Goal: Task Accomplishment & Management: Use online tool/utility

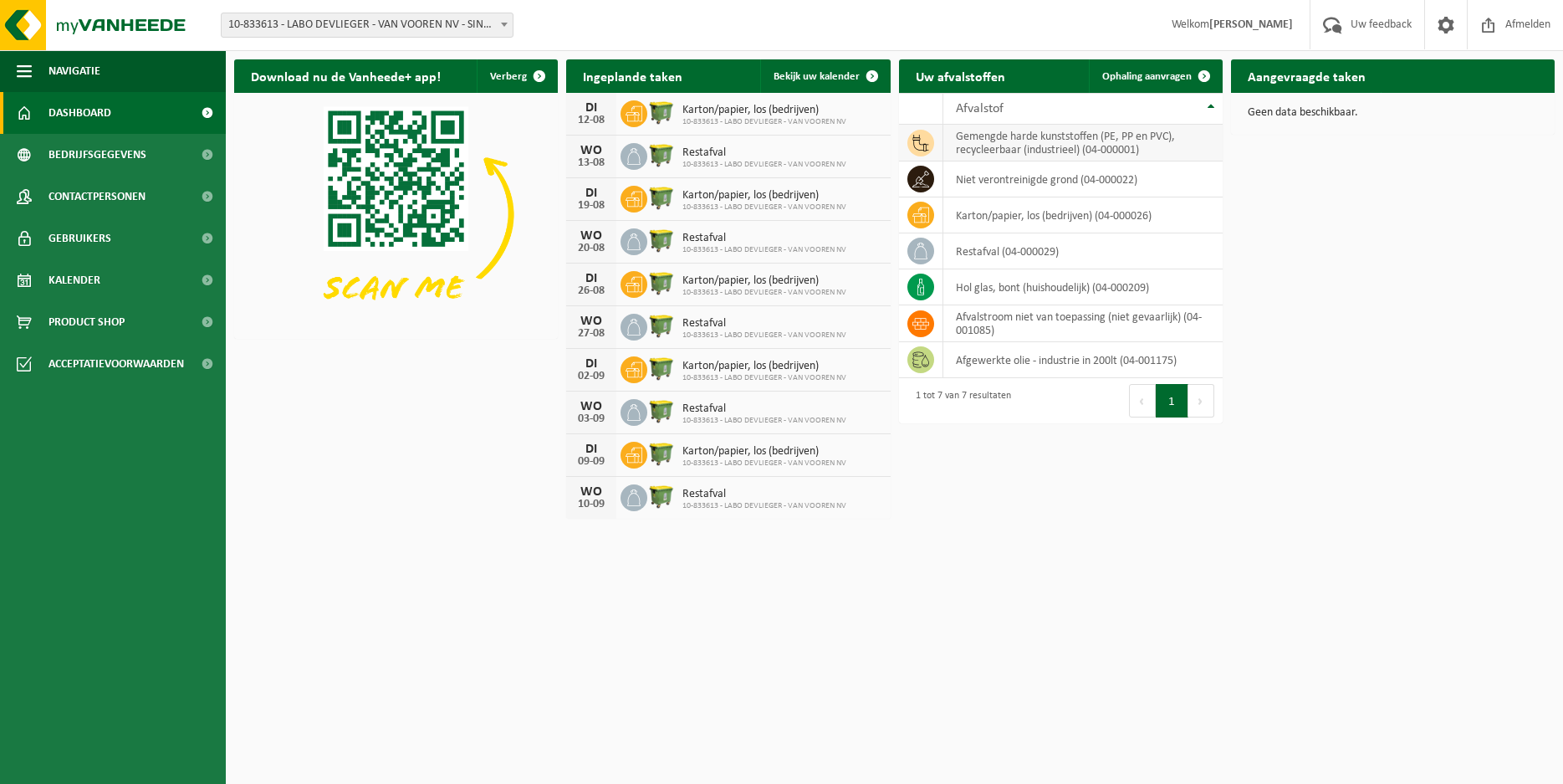
click at [934, 142] on span at bounding box center [921, 143] width 26 height 26
click at [1077, 150] on td "gemengde harde kunststoffen (PE, PP en PVC), recycleerbaar (industrieel) (04-00…" at bounding box center [1082, 143] width 279 height 37
click at [929, 138] on span at bounding box center [921, 143] width 26 height 26
click at [931, 137] on span at bounding box center [921, 143] width 26 height 26
click at [1101, 141] on td "gemengde harde kunststoffen (PE, PP en PVC), recycleerbaar (industrieel) (04-00…" at bounding box center [1082, 143] width 279 height 37
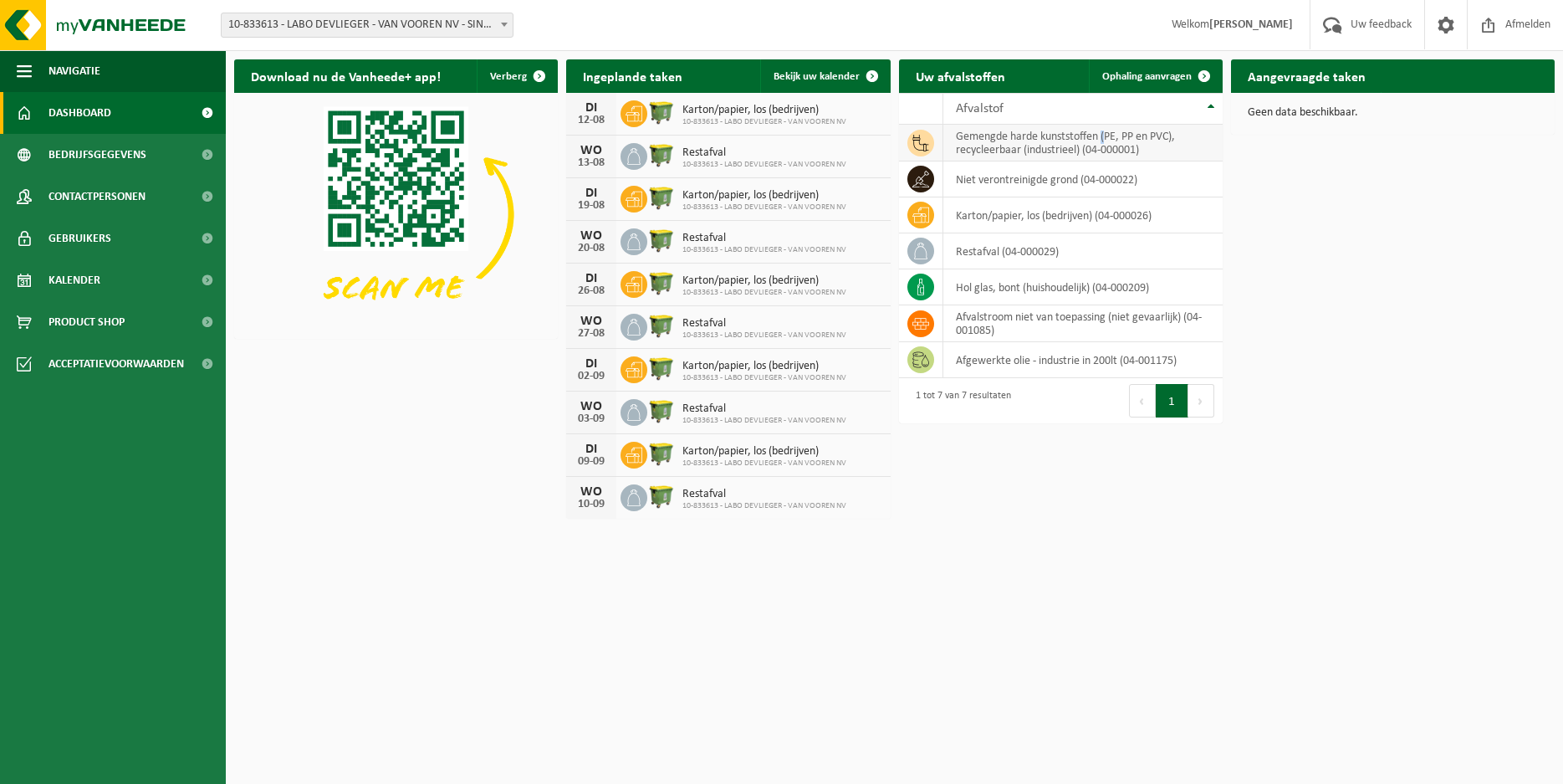
click at [1101, 141] on td "gemengde harde kunststoffen (PE, PP en PVC), recycleerbaar (industrieel) (04-00…" at bounding box center [1082, 143] width 279 height 37
click at [958, 146] on td "gemengde harde kunststoffen (PE, PP en PVC), recycleerbaar (industrieel) (04-00…" at bounding box center [1082, 143] width 279 height 37
click at [1137, 72] on span "Ophaling aanvragen" at bounding box center [1148, 77] width 90 height 11
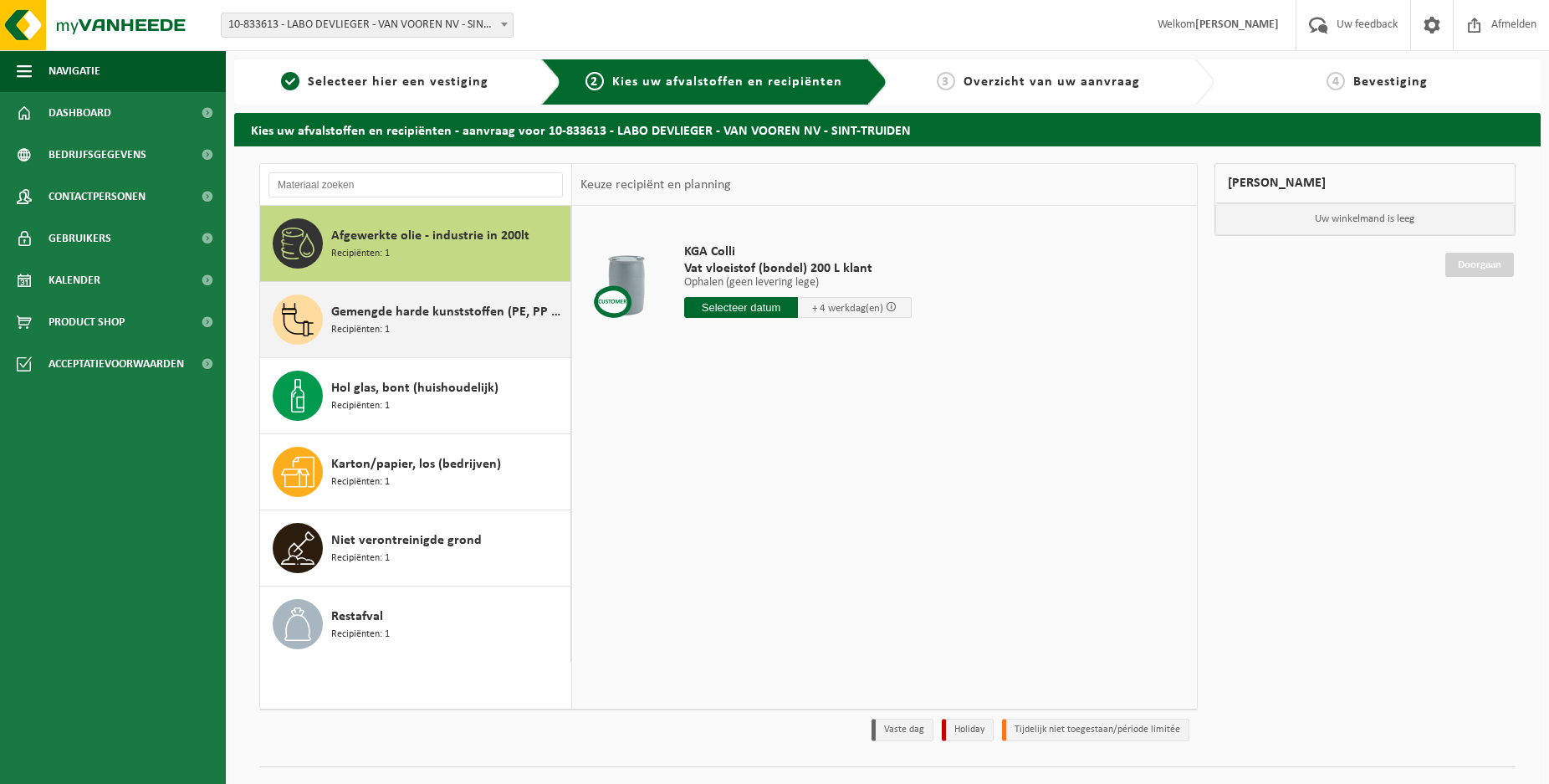
click at [430, 320] on span "Gemengde harde kunststoffen (PE, PP en PVC), recycleerbaar (industrieel)" at bounding box center [448, 311] width 235 height 20
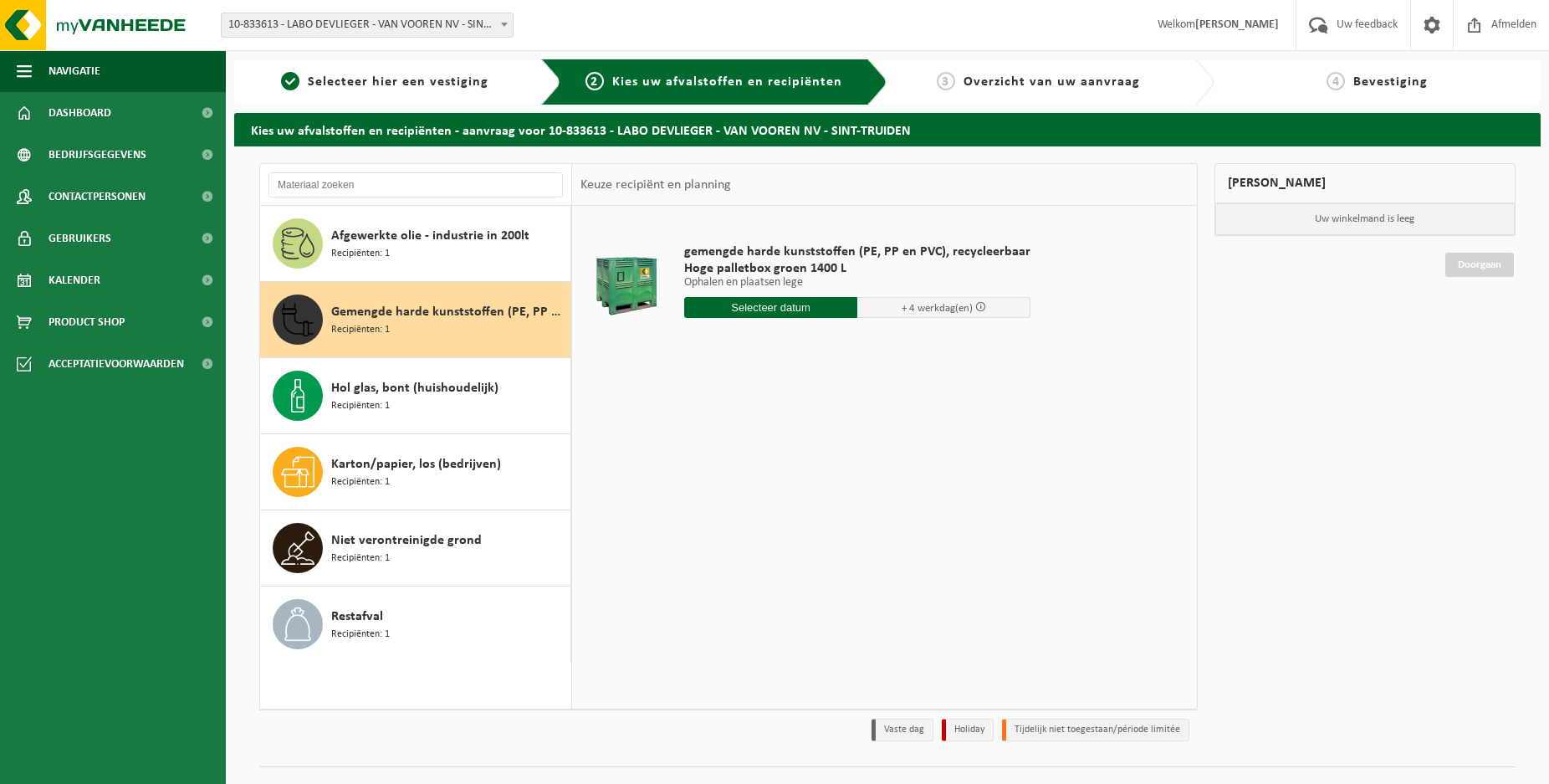
click at [780, 310] on input "text" at bounding box center [770, 307] width 173 height 21
click at [695, 481] on div "18" at bounding box center [699, 482] width 29 height 26
type input "Van [DATE]"
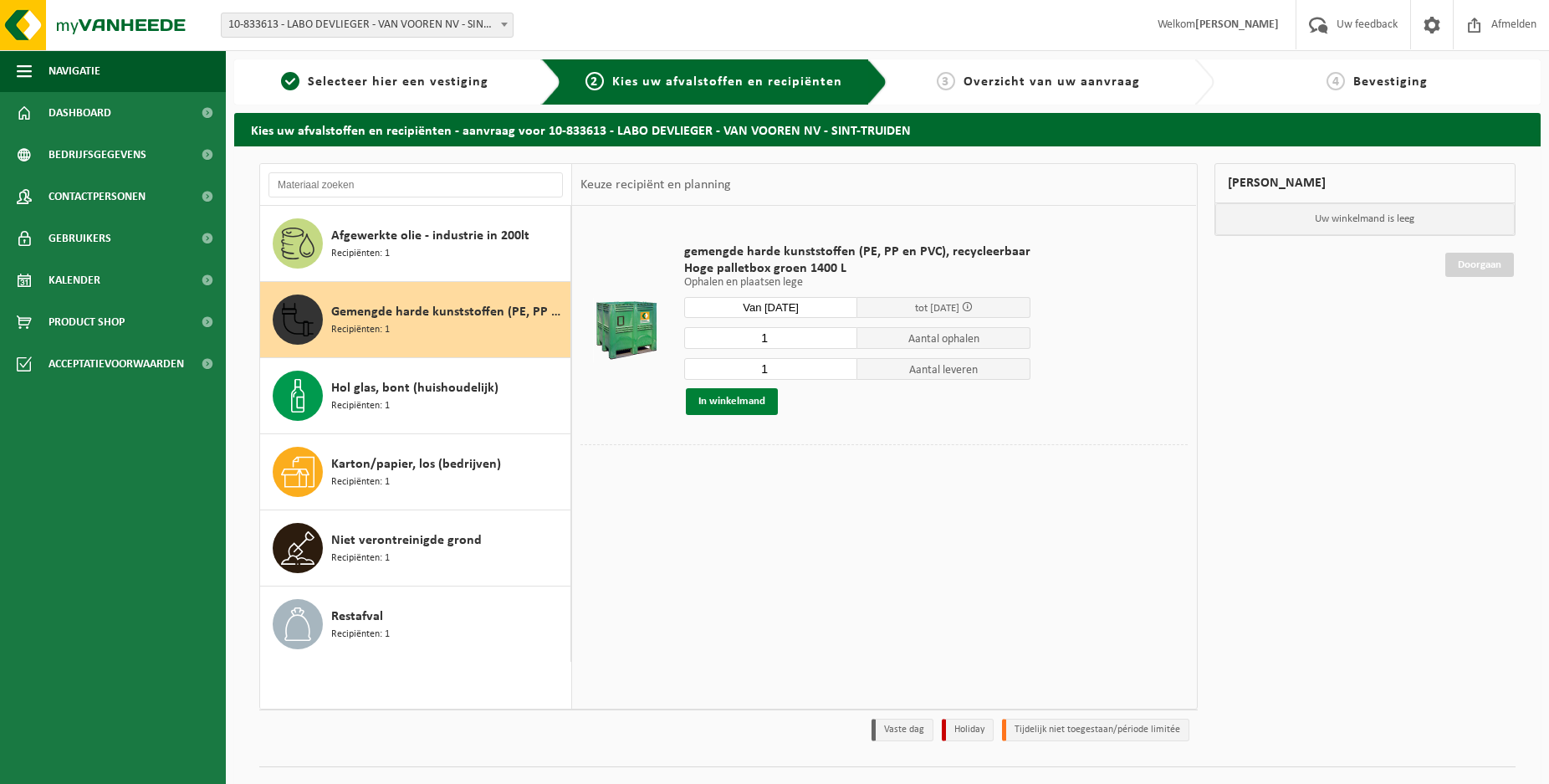
click at [736, 399] on button "In winkelmand" at bounding box center [731, 401] width 92 height 26
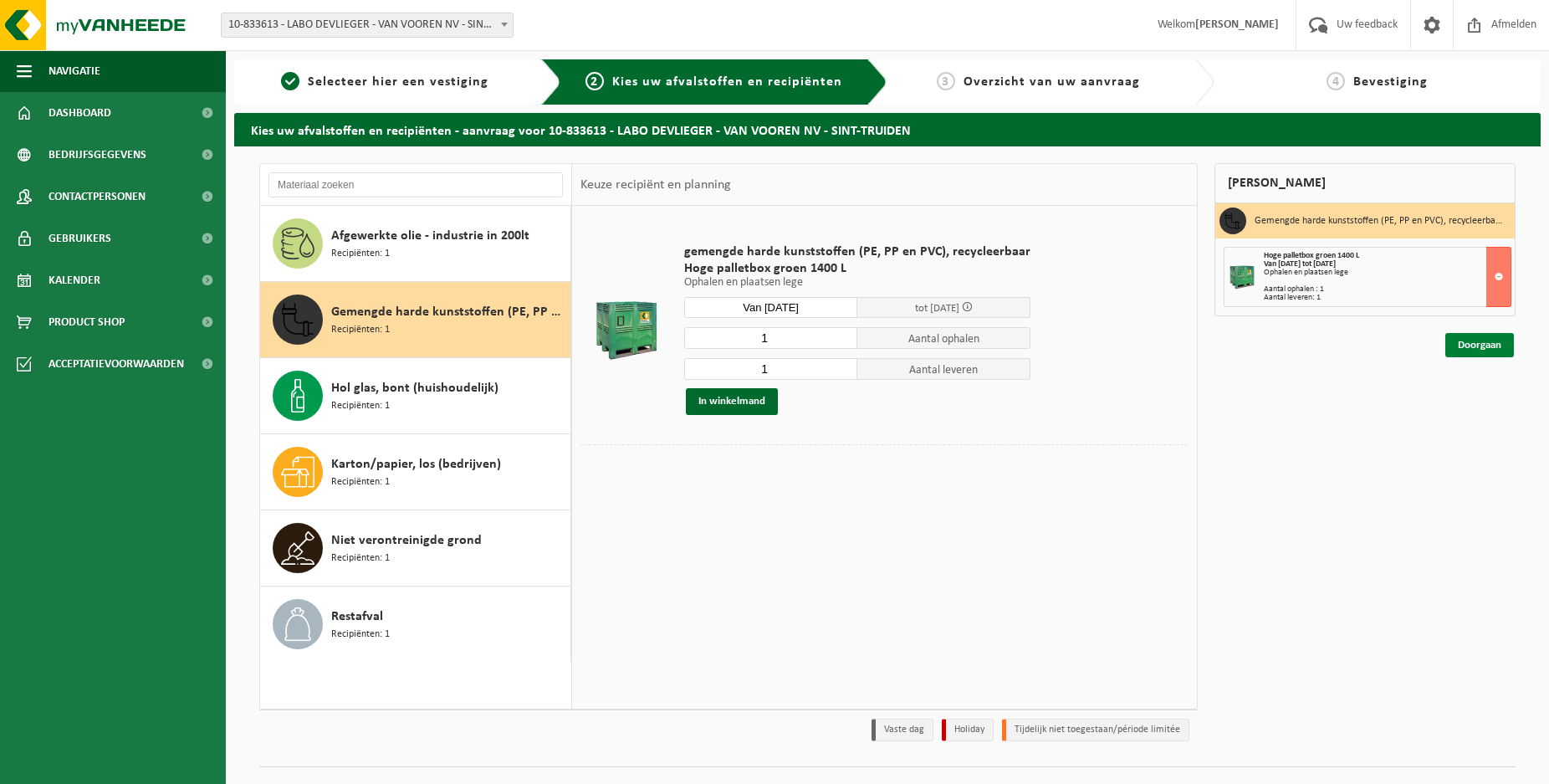
click at [1466, 349] on link "Doorgaan" at bounding box center [1479, 345] width 69 height 25
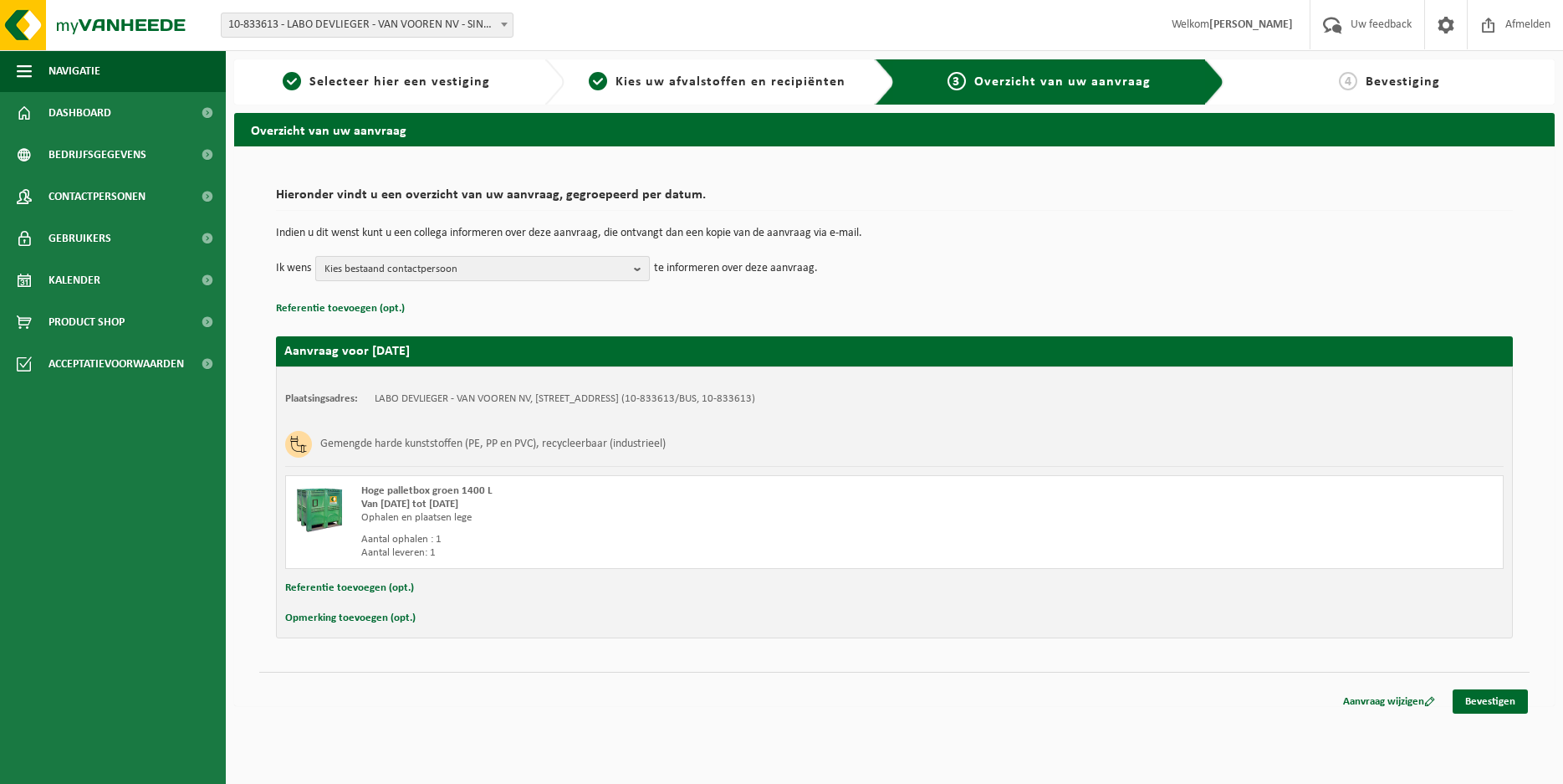
click at [439, 267] on span "Kies bestaand contactpersoon" at bounding box center [476, 269] width 303 height 26
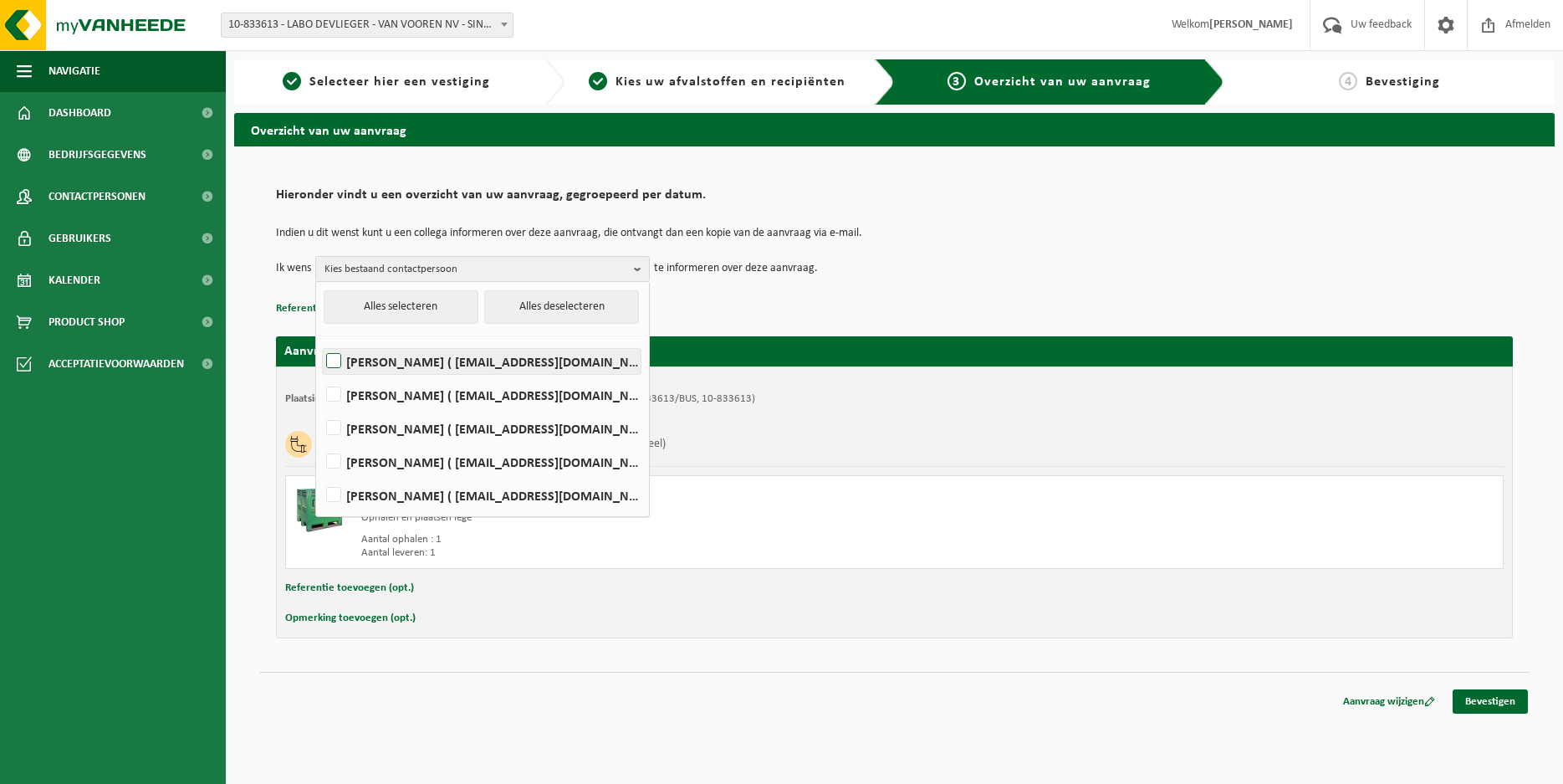
click at [337, 356] on label "Maarten Dingenen ( maarten.dingenen@groupvanvooren.com )" at bounding box center [481, 361] width 318 height 26
click at [320, 341] on input "Maarten Dingenen ( maarten.dingenen@groupvanvooren.com )" at bounding box center [319, 340] width 1 height 1
checkbox input "true"
click at [335, 427] on label "Toya Schoenmaekers ( tsc@groupvanvooren.com )" at bounding box center [481, 428] width 318 height 26
click at [320, 407] on input "Toya Schoenmaekers ( tsc@groupvanvooren.com )" at bounding box center [319, 407] width 1 height 1
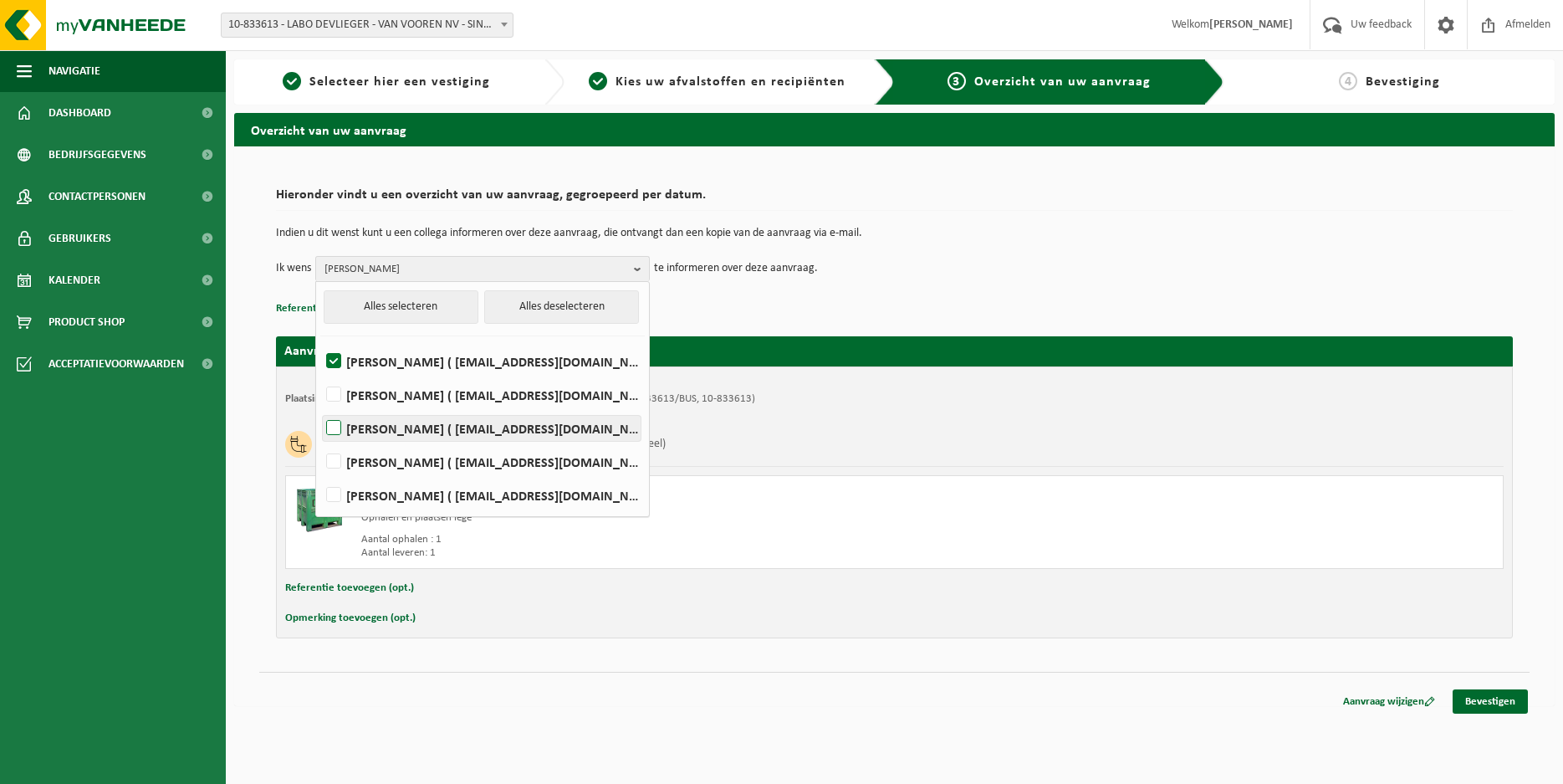
checkbox input "true"
click at [331, 493] on label "Ben Verschraegen ( bve@groupvanvooren.com )" at bounding box center [481, 495] width 318 height 26
click at [320, 474] on input "Ben Verschraegen ( bve@groupvanvooren.com )" at bounding box center [319, 473] width 1 height 1
checkbox input "true"
click at [918, 464] on div "Gemengde harde kunststoffen (PE, PP en PVC), recycleerbaar (industrieel)" at bounding box center [894, 443] width 1219 height 43
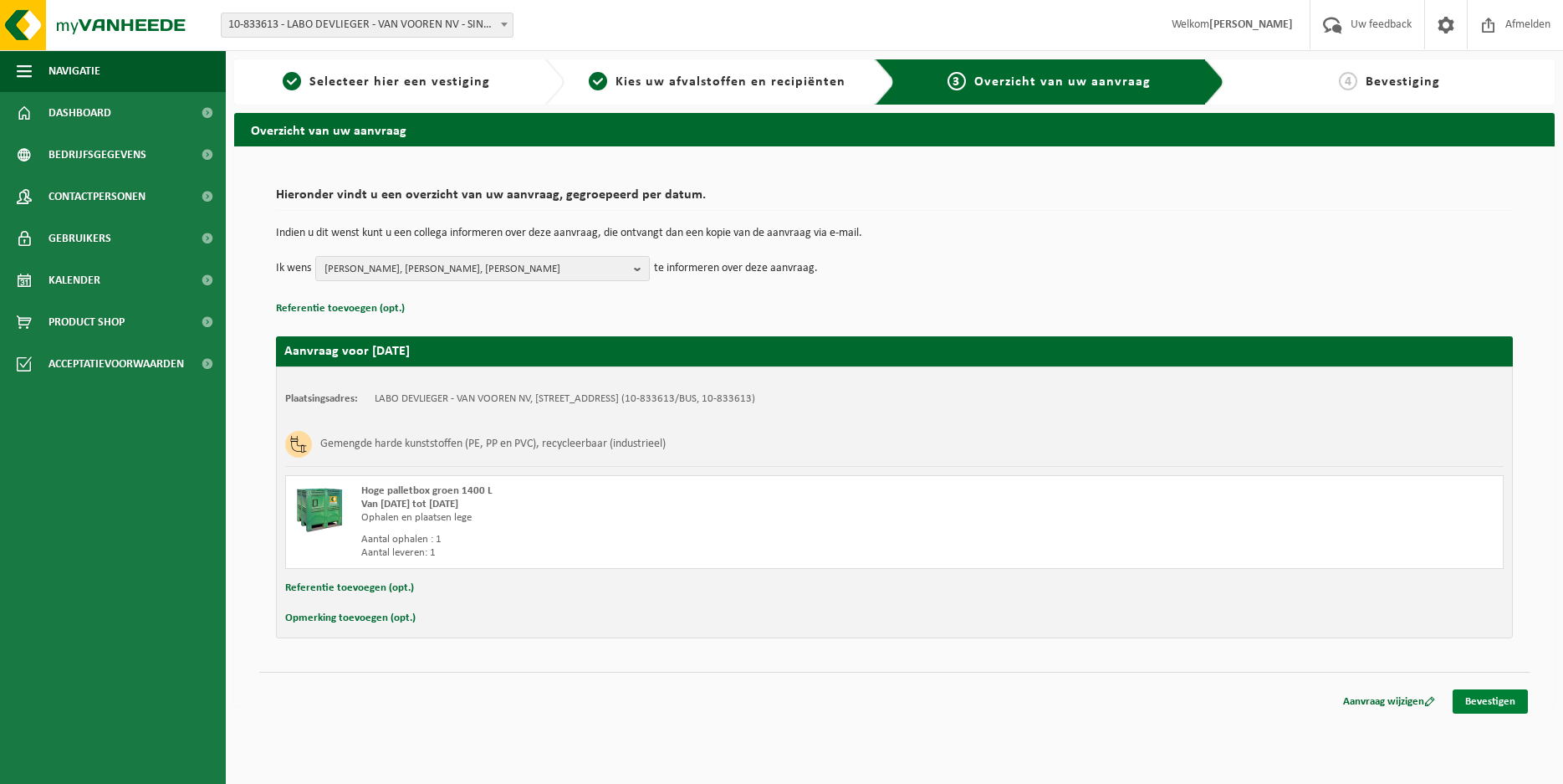
click at [1484, 706] on link "Bevestigen" at bounding box center [1491, 701] width 76 height 25
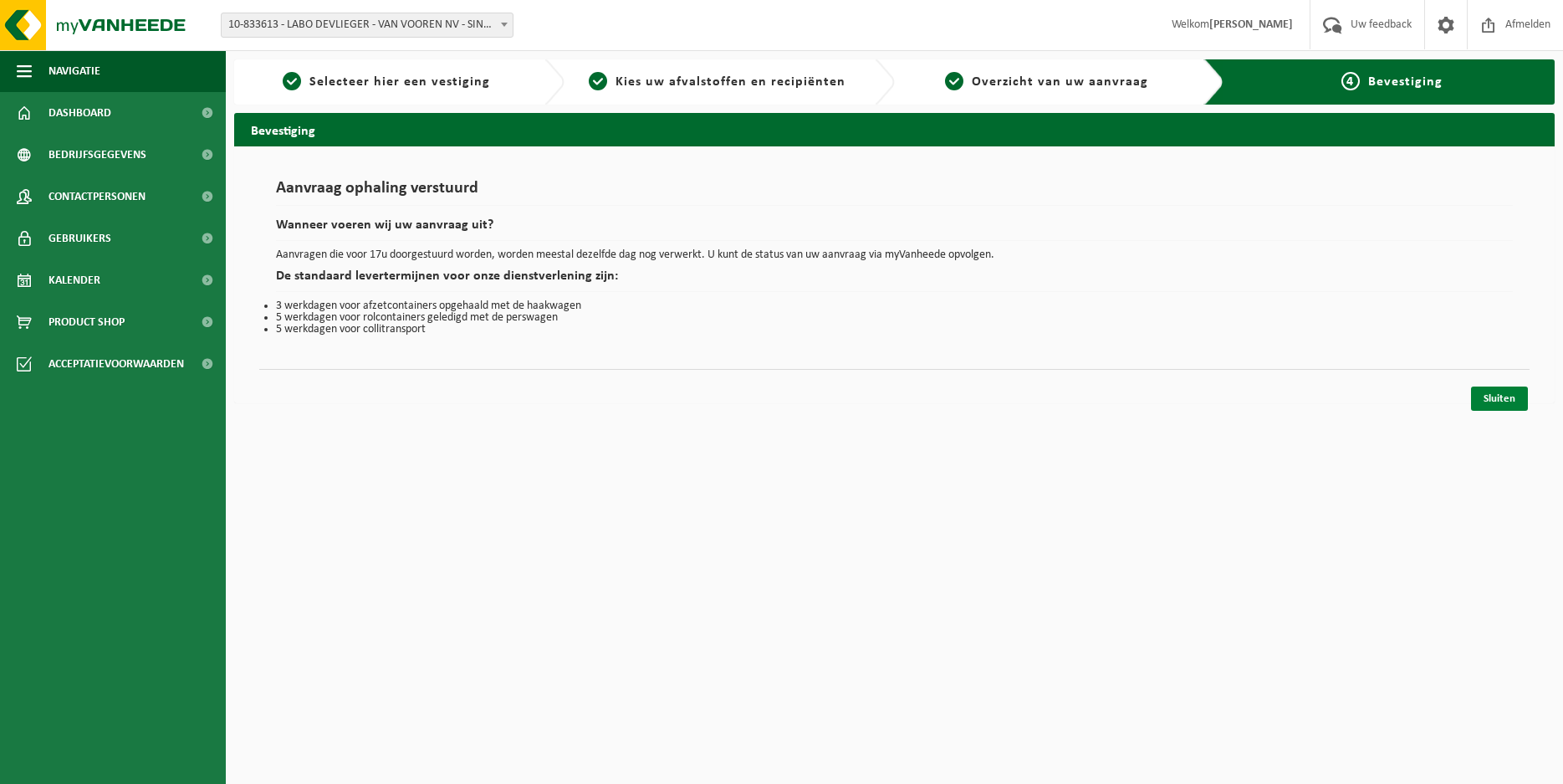
click at [1507, 404] on link "Sluiten" at bounding box center [1500, 399] width 57 height 25
